Goal: Communication & Community: Answer question/provide support

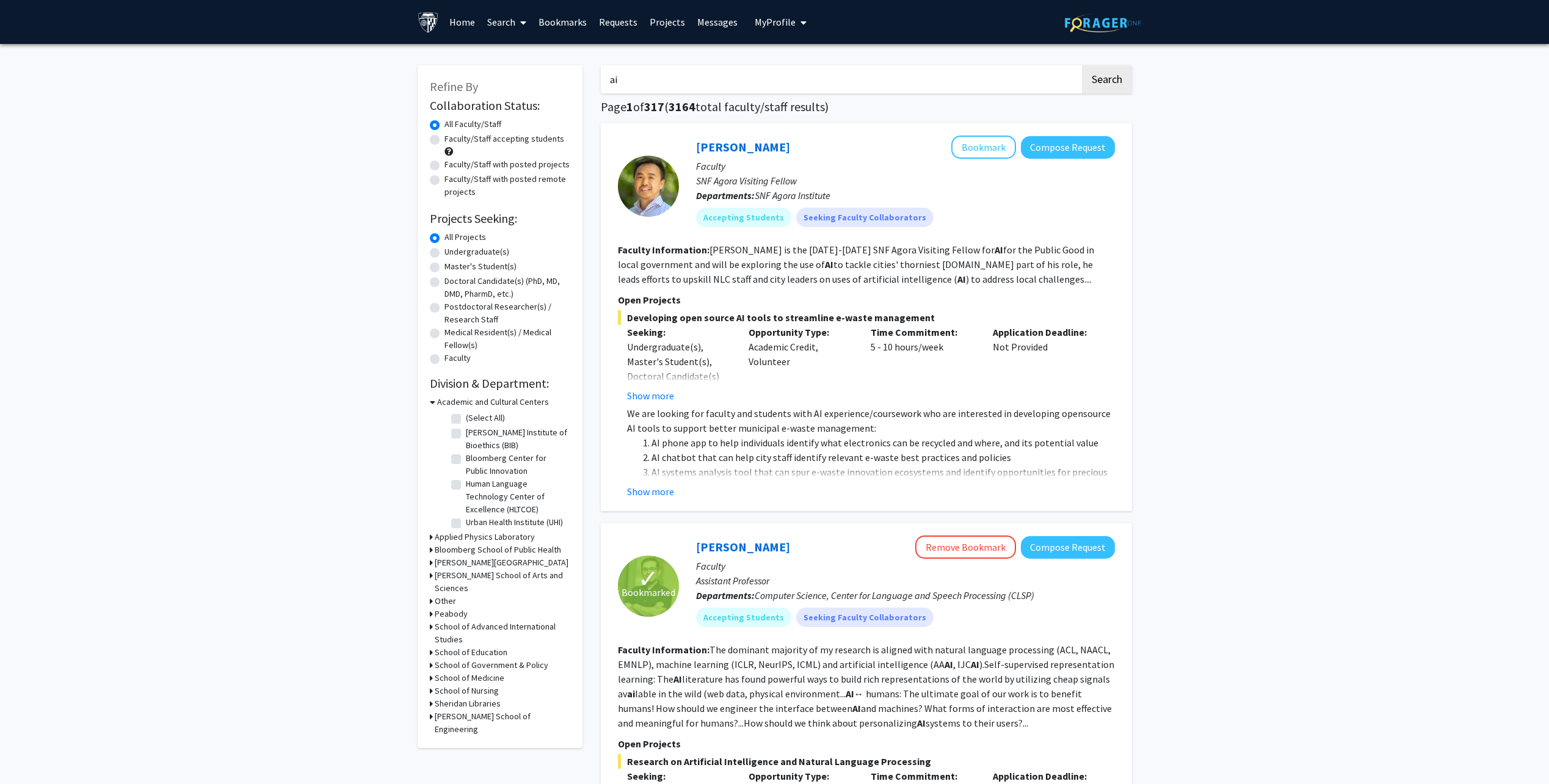
click at [706, 21] on link "Messages" at bounding box center [717, 22] width 52 height 43
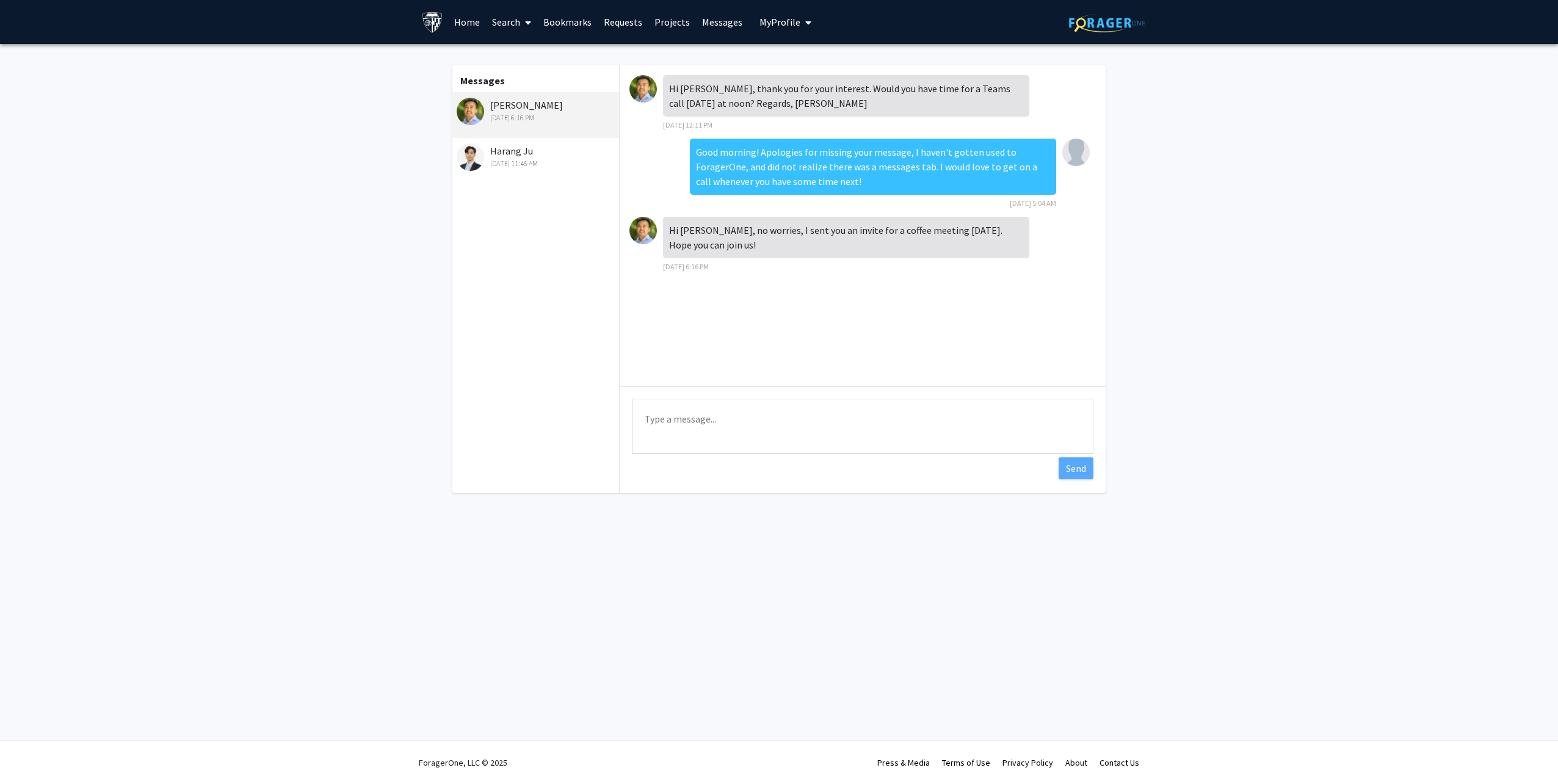
click at [774, 417] on textarea "Type a message" at bounding box center [862, 426] width 462 height 55
type textarea "Of course! Thank you!"
click at [1078, 468] on button "Send" at bounding box center [1076, 468] width 35 height 22
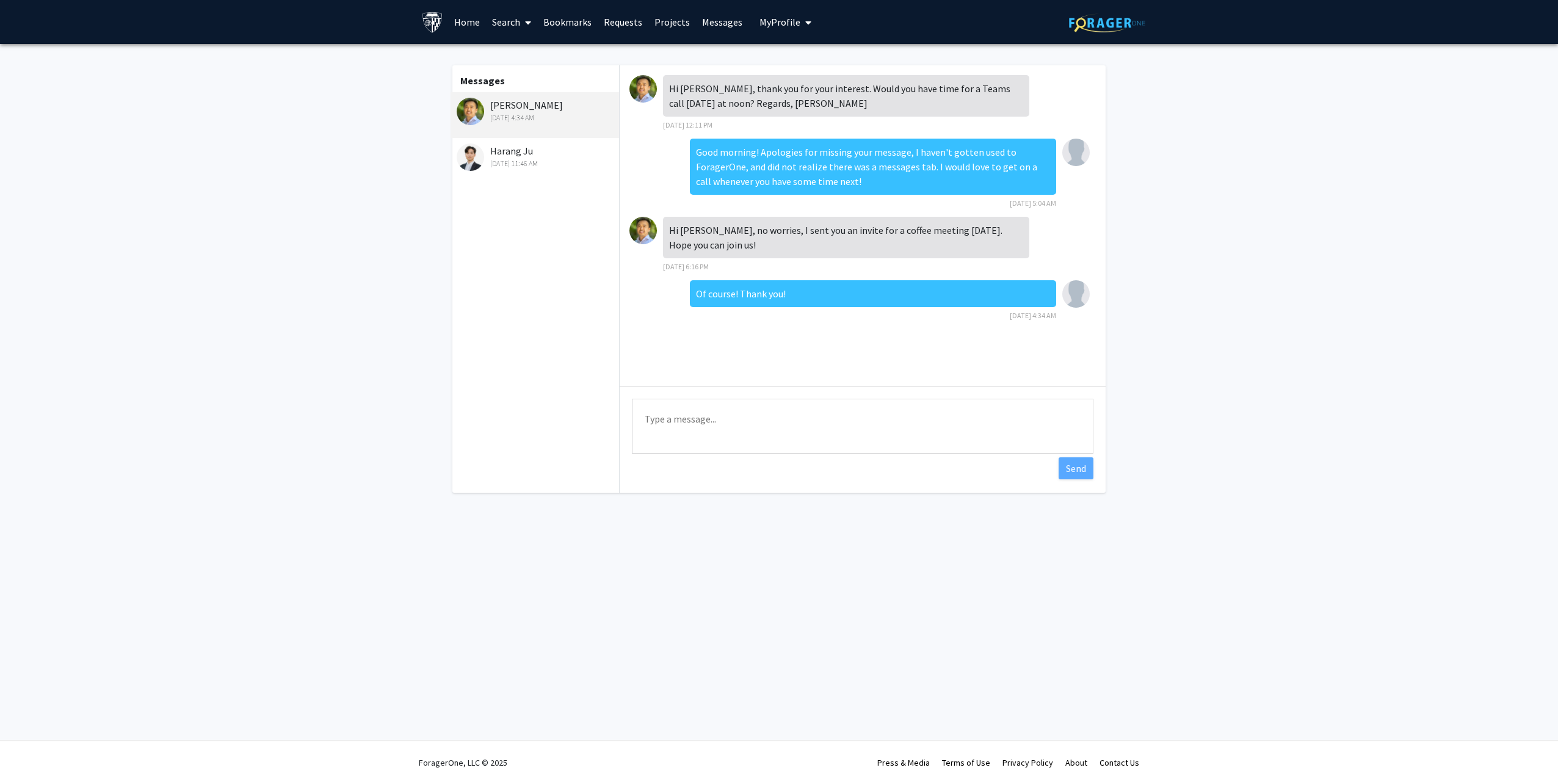
click at [572, 162] on div "[DATE] 11:46 AM" at bounding box center [536, 164] width 159 height 11
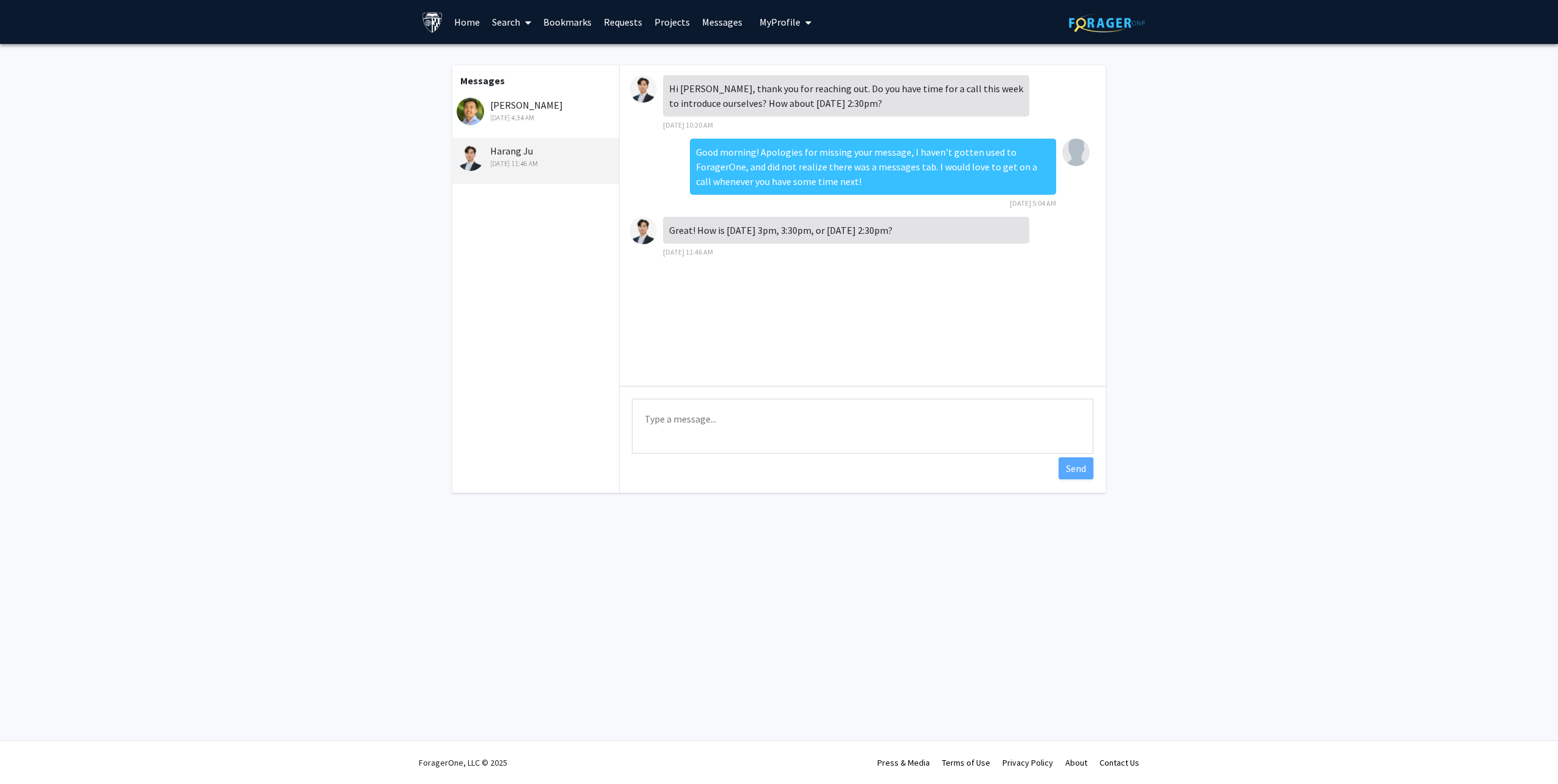
click at [801, 445] on textarea "Type a message" at bounding box center [862, 426] width 462 height 55
type textarea "[DATE] 2:30 pm would be great!"
click at [1338, 425] on fg-messaging "Messages [PERSON_NAME] [DATE] 4:34 AM Harang Ju [DATE] 11:46 AM Hi [PERSON_NAME…" at bounding box center [779, 282] width 1558 height 476
click at [1083, 465] on button "Send" at bounding box center [1076, 468] width 35 height 22
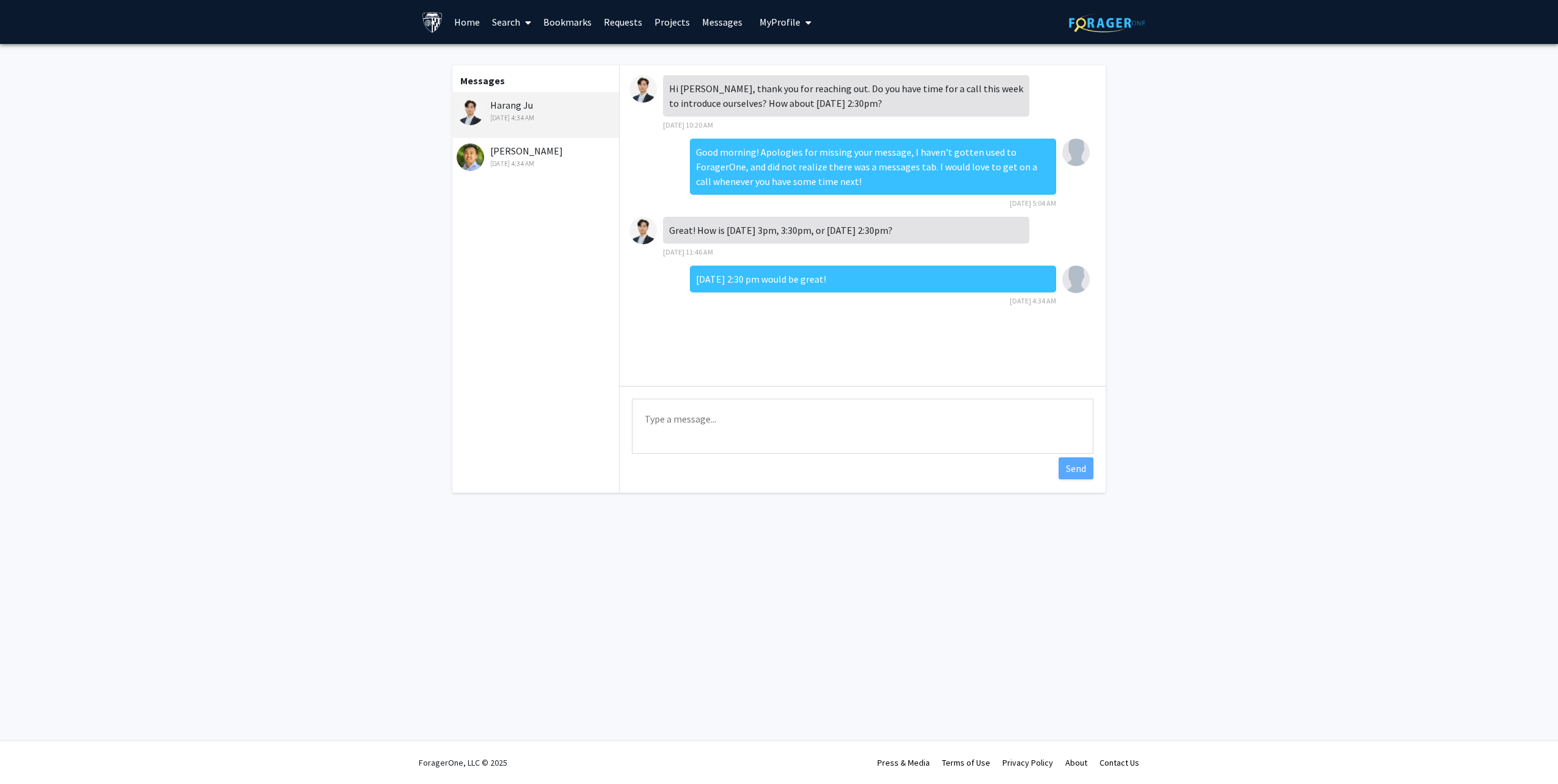
click at [500, 153] on div "[PERSON_NAME] [DATE] 4:34 AM" at bounding box center [536, 156] width 159 height 26
